Goal: Check status: Check status

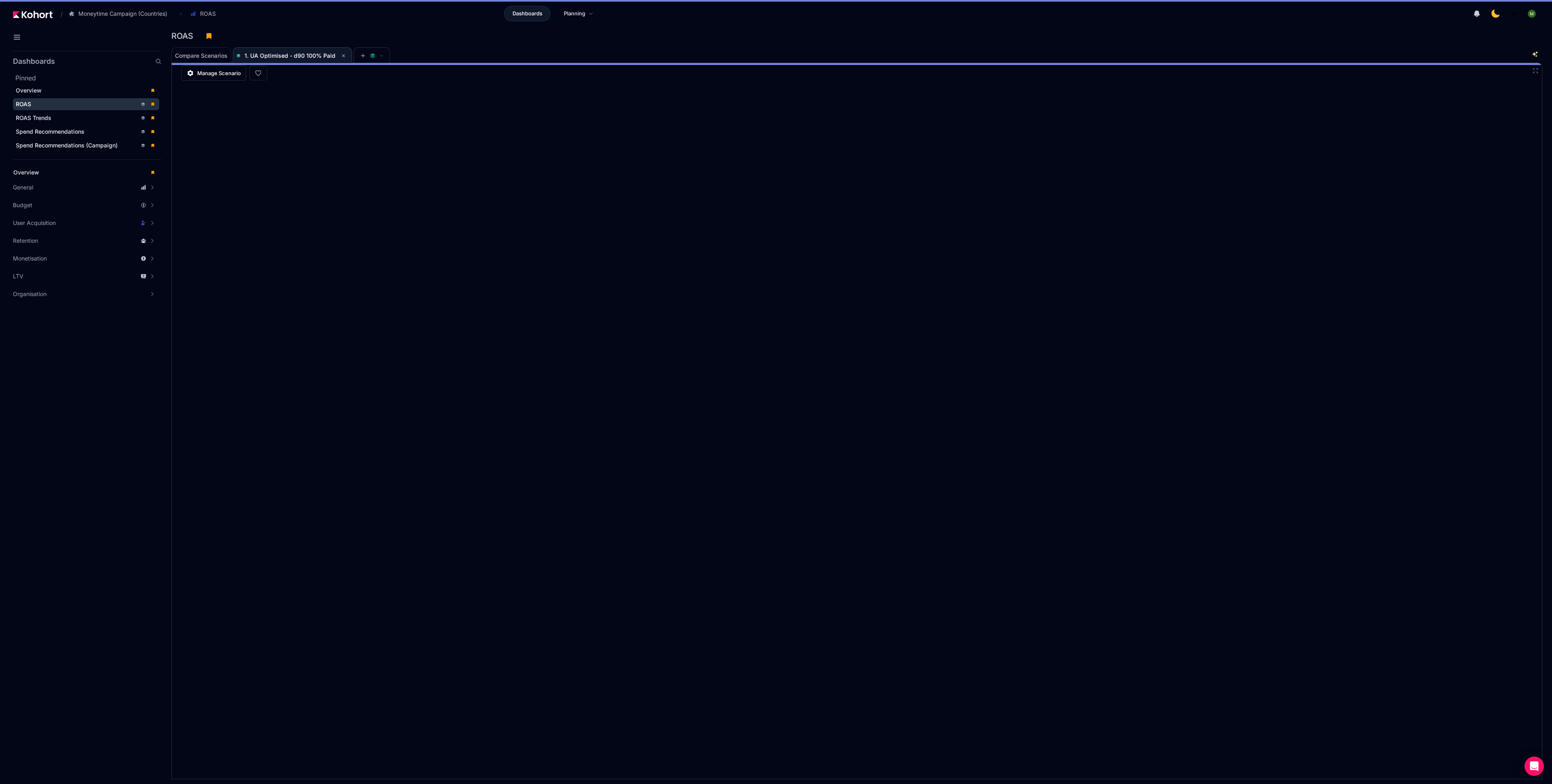
click at [891, 38] on div "ROAS" at bounding box center [853, 36] width 1365 height 12
